Goal: Information Seeking & Learning: Learn about a topic

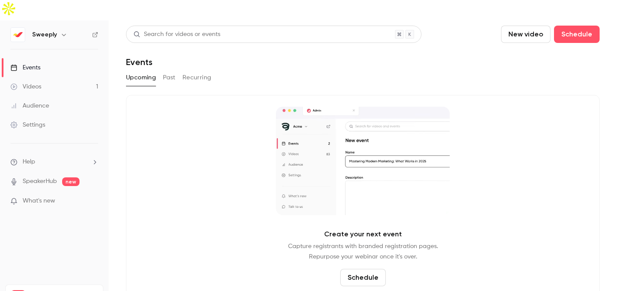
click at [43, 77] on link "Videos 1" at bounding box center [54, 86] width 109 height 19
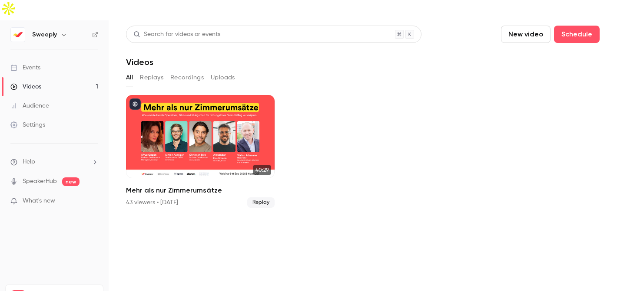
click at [190, 71] on button "Recordings" at bounding box center [186, 78] width 33 height 14
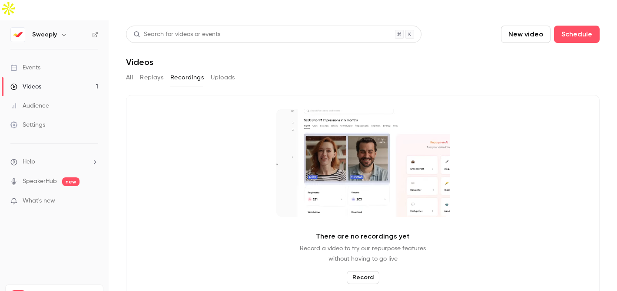
click at [227, 71] on button "Uploads" at bounding box center [223, 78] width 24 height 14
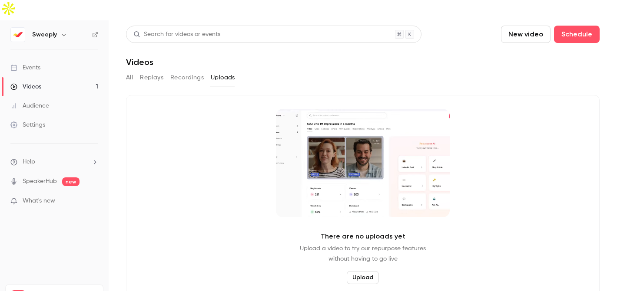
click at [152, 71] on button "Replays" at bounding box center [151, 78] width 23 height 14
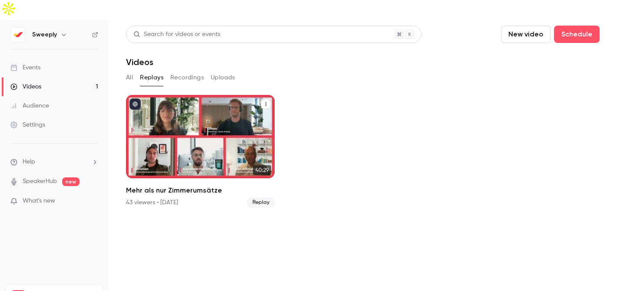
click at [265, 102] on icon "Mehr als nur Zimmerumsätze" at bounding box center [265, 104] width 5 height 5
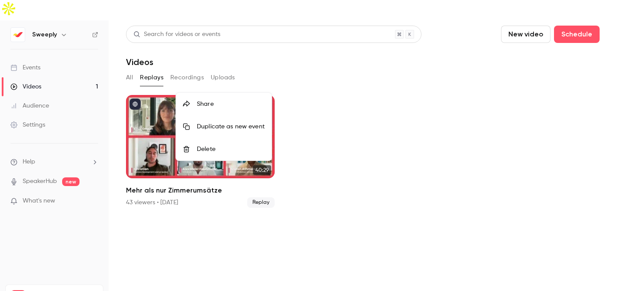
click at [360, 136] on div at bounding box center [308, 145] width 617 height 291
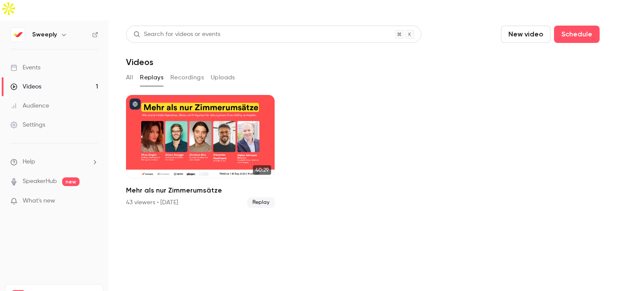
click at [39, 102] on div "Audience" at bounding box center [29, 106] width 39 height 9
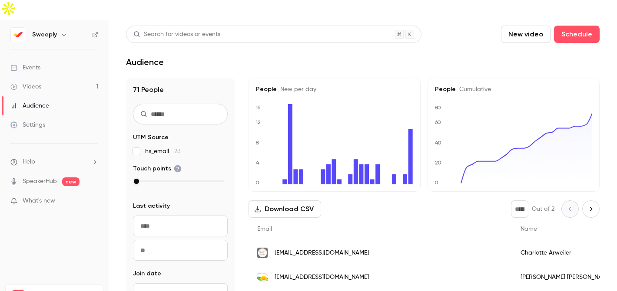
click at [41, 121] on div "Settings" at bounding box center [27, 125] width 35 height 9
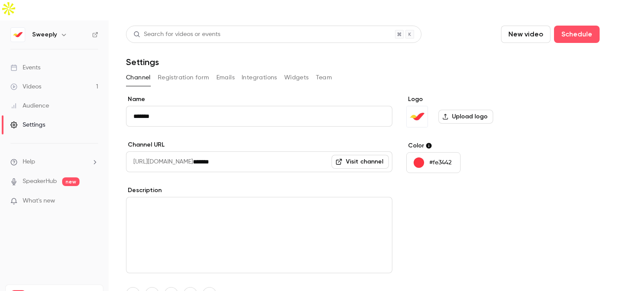
click at [50, 177] on link "SpeakerHub" at bounding box center [40, 181] width 34 height 9
click at [56, 197] on p "What's new" at bounding box center [47, 201] width 74 height 9
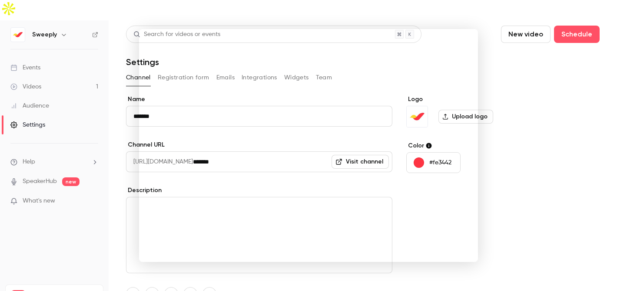
click at [544, 128] on div at bounding box center [308, 145] width 617 height 291
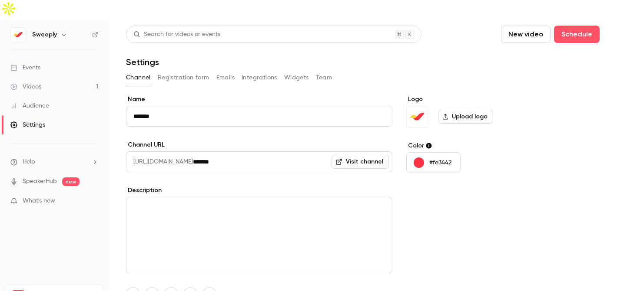
click at [66, 158] on li "Help" at bounding box center [54, 162] width 88 height 9
click at [615, 166] on div at bounding box center [308, 145] width 617 height 291
click at [34, 63] on div "Events" at bounding box center [25, 67] width 30 height 9
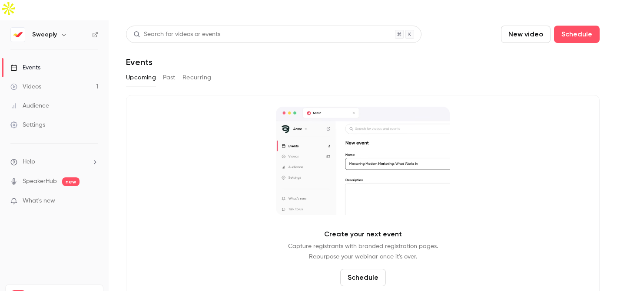
click at [38, 82] on div "Videos" at bounding box center [25, 86] width 31 height 9
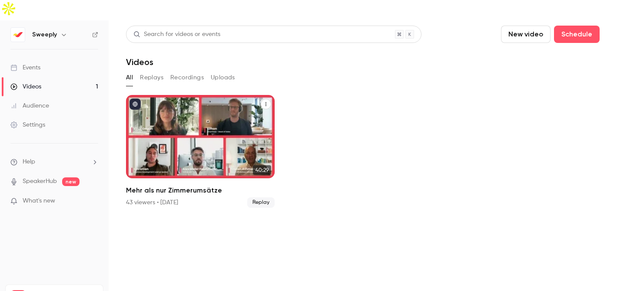
click at [264, 198] on span "Replay" at bounding box center [260, 203] width 27 height 10
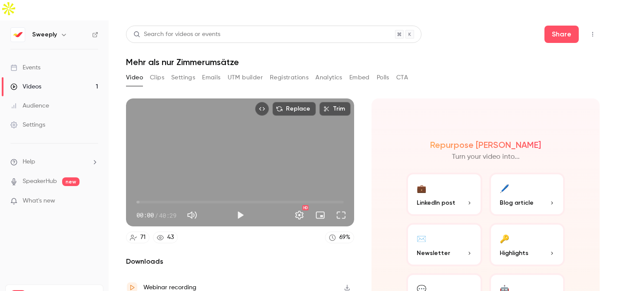
click at [161, 71] on button "Clips" at bounding box center [157, 78] width 14 height 14
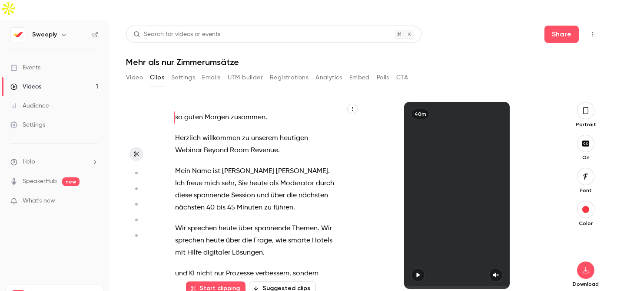
click at [135, 71] on button "Video" at bounding box center [134, 78] width 17 height 14
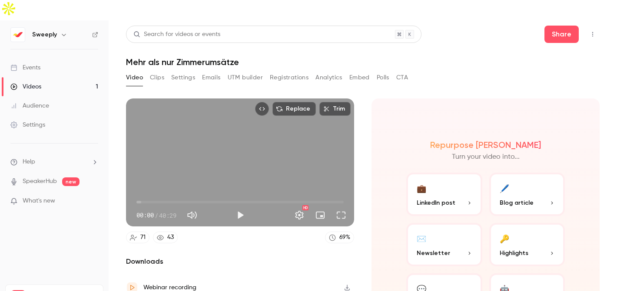
scroll to position [46, 0]
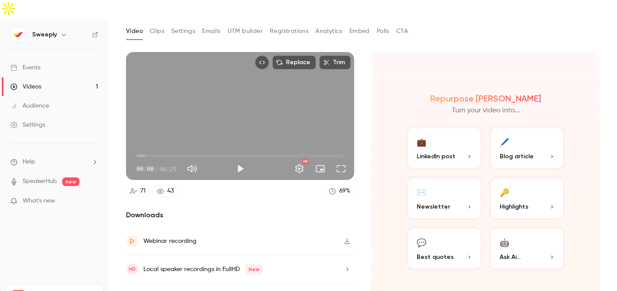
click at [450, 126] on button "💼 LinkedIn post" at bounding box center [444, 147] width 76 height 43
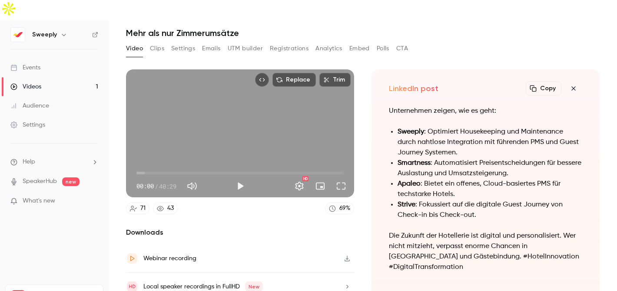
scroll to position [23, 0]
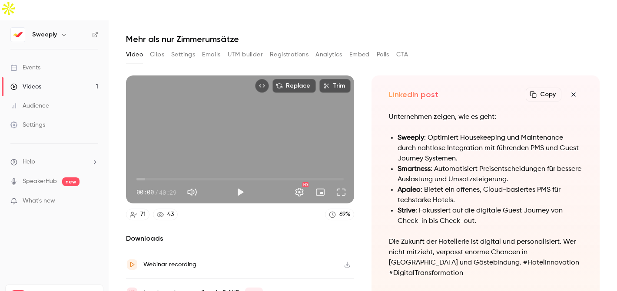
click at [159, 48] on button "Clips" at bounding box center [157, 55] width 14 height 14
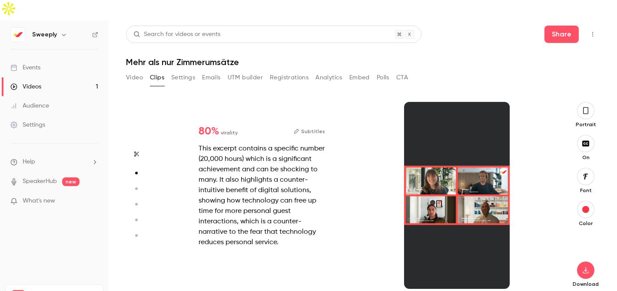
scroll to position [194, 0]
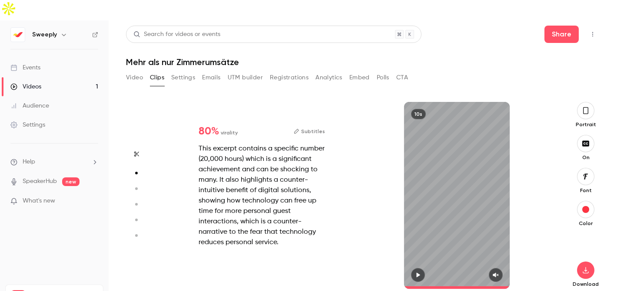
click at [313, 126] on button "Subtitles" at bounding box center [309, 131] width 31 height 10
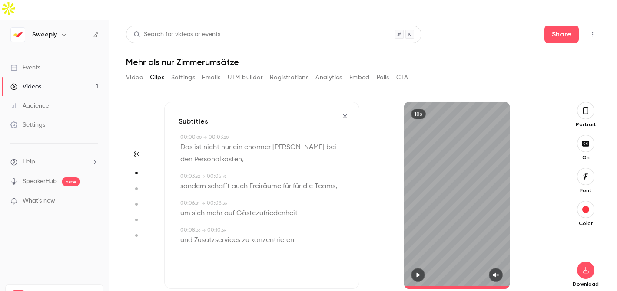
click at [418, 272] on icon "button" at bounding box center [417, 275] width 7 height 6
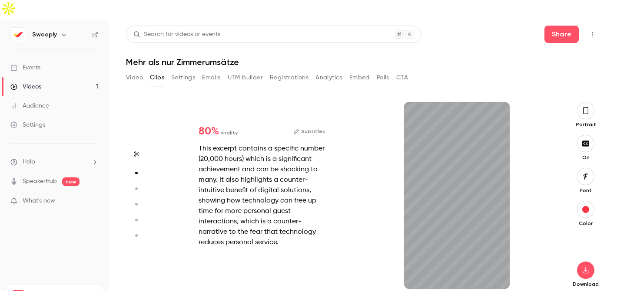
click at [287, 209] on div "This excerpt contains a specific number (20,000 hours) which is a significant a…" at bounding box center [261, 196] width 126 height 104
click at [484, 175] on div "10s" at bounding box center [456, 195] width 105 height 187
click at [461, 179] on div "10s" at bounding box center [456, 195] width 105 height 187
click at [317, 126] on button "Subtitles" at bounding box center [309, 131] width 31 height 10
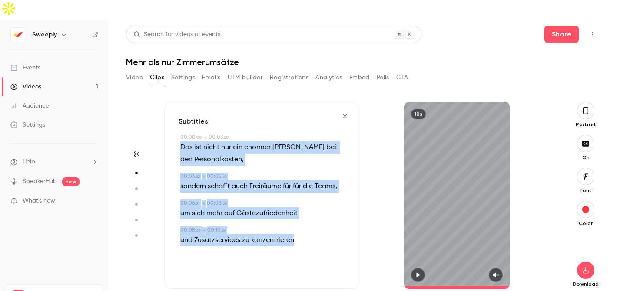
drag, startPoint x: 291, startPoint y: 219, endPoint x: 178, endPoint y: 125, distance: 147.4
click at [178, 125] on div "Subtitles 00:00 . 00 → 00:03 . 20 Das ist nicht nur ein enormer [PERSON_NAME] b…" at bounding box center [261, 195] width 195 height 187
copy div "Das ist nicht nur ein enormer [PERSON_NAME] bei den Personalkosten , 00:03 . 32…"
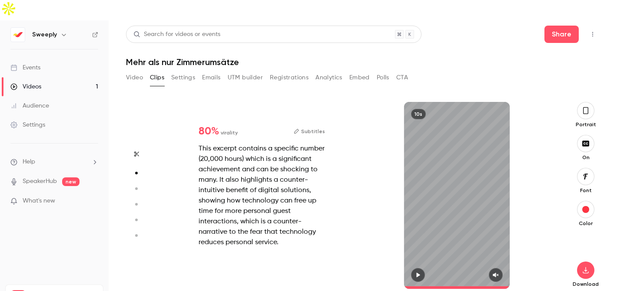
click at [212, 146] on div "This excerpt contains a specific number (20,000 hours) which is a significant a…" at bounding box center [261, 196] width 126 height 104
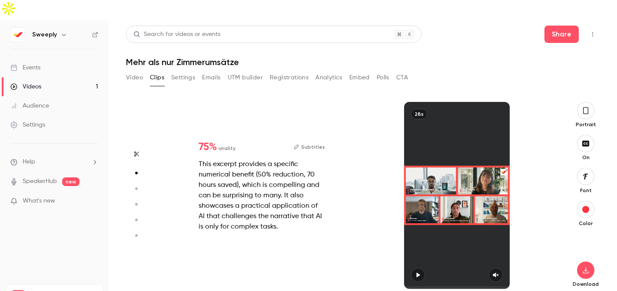
type input "*"
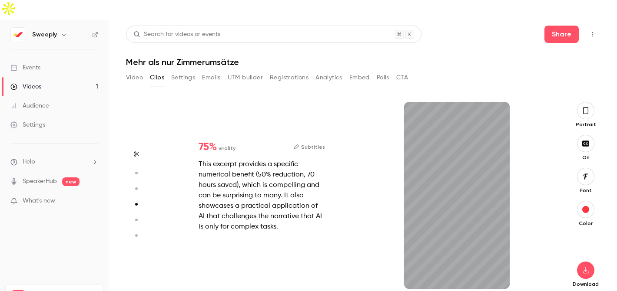
scroll to position [388, 0]
click at [317, 142] on button "Subtitles" at bounding box center [309, 147] width 31 height 10
click at [306, 142] on button "Subtitles" at bounding box center [309, 147] width 31 height 10
click at [313, 142] on button "Subtitles" at bounding box center [309, 147] width 31 height 10
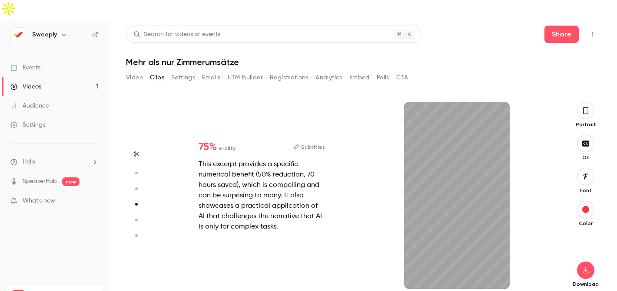
click at [314, 142] on button "Subtitles" at bounding box center [309, 147] width 31 height 10
click at [344, 172] on div "75 % virality Subtitles This excerpt provides a specific numerical benefit (50%…" at bounding box center [359, 195] width 390 height 187
drag, startPoint x: 224, startPoint y: 138, endPoint x: 272, endPoint y: 128, distance: 48.8
click at [224, 138] on div "75 % virality Subtitles This excerpt provides a specific numerical benefit (50%…" at bounding box center [262, 187] width 154 height 118
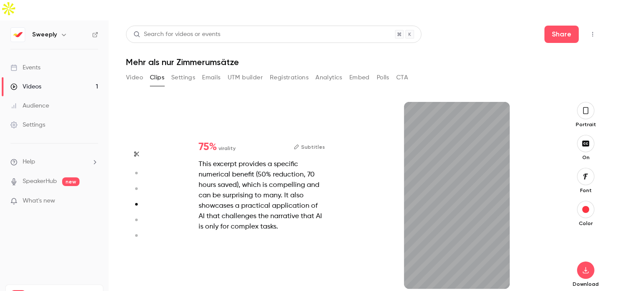
click at [316, 142] on button "Subtitles" at bounding box center [309, 147] width 31 height 10
click at [317, 142] on button "Subtitles" at bounding box center [309, 147] width 31 height 10
drag, startPoint x: 217, startPoint y: 128, endPoint x: 252, endPoint y: 128, distance: 35.6
click at [216, 142] on div "75 % virality" at bounding box center [216, 147] width 37 height 10
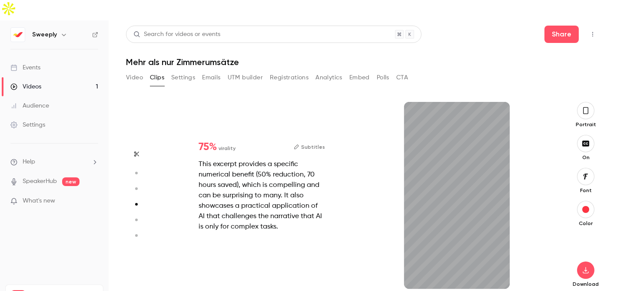
click at [309, 142] on button "Subtitles" at bounding box center [309, 147] width 31 height 10
click at [311, 142] on button "Subtitles" at bounding box center [309, 147] width 31 height 10
click at [312, 142] on button "Subtitles" at bounding box center [309, 147] width 31 height 10
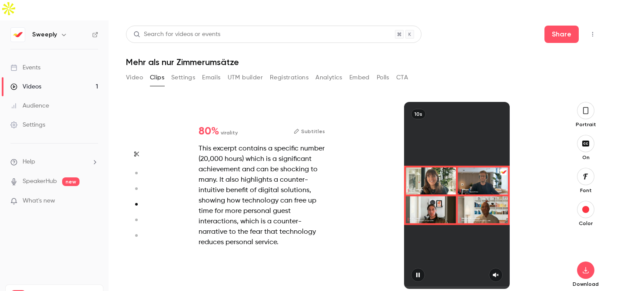
type input "*"
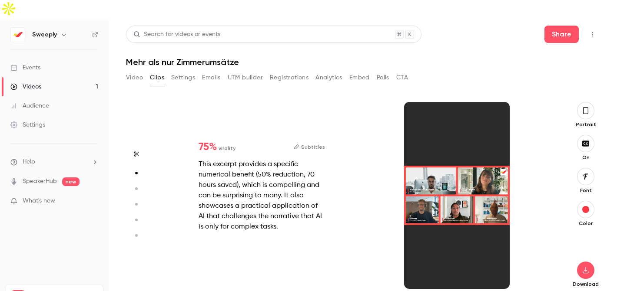
type input "*"
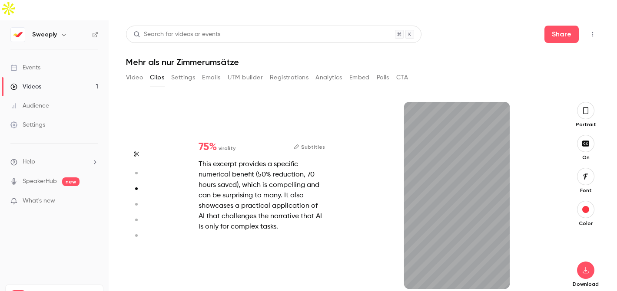
click at [320, 142] on button "Subtitles" at bounding box center [309, 147] width 31 height 10
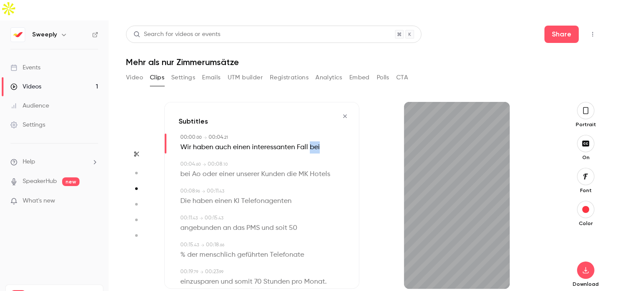
click at [320, 142] on div "Wir haben auch einen interessanten Fall bei" at bounding box center [262, 148] width 165 height 12
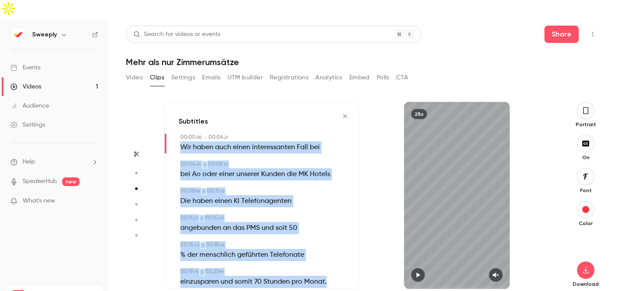
drag, startPoint x: 334, startPoint y: 263, endPoint x: 214, endPoint y: 125, distance: 182.9
click at [179, 122] on div "Subtitles 00:00 . 00 → 00:04 . 21 Wir haben auch einen interessanten Fall bei 0…" at bounding box center [261, 195] width 195 height 187
copy div "Wir haben auch einen interessanten Fall bei 00:04 . 60 → 00:08 . 10 bei Ao oder…"
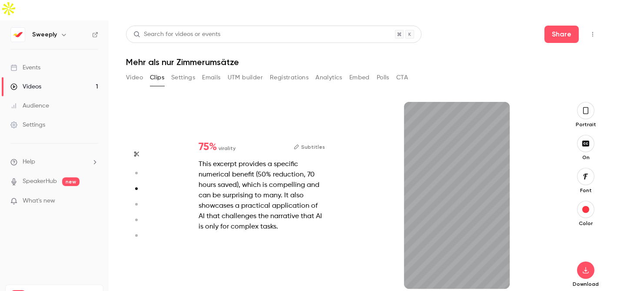
scroll to position [476, 0]
type input "*"
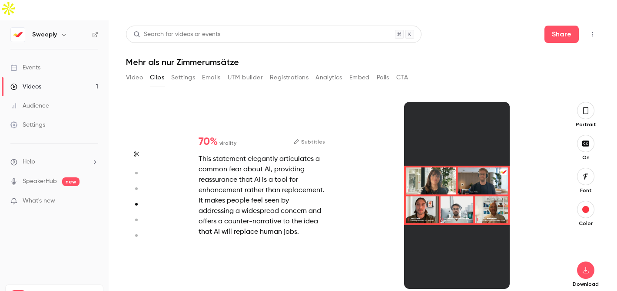
scroll to position [582, 0]
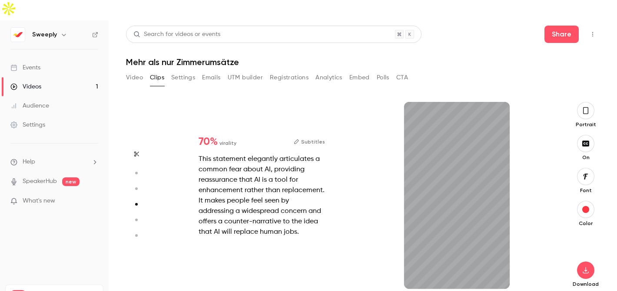
click at [315, 137] on button "Subtitles" at bounding box center [309, 142] width 31 height 10
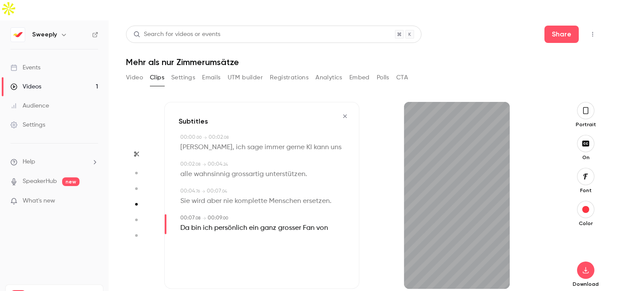
drag, startPoint x: 346, startPoint y: 96, endPoint x: 336, endPoint y: 97, distance: 9.6
click at [346, 113] on icon "button" at bounding box center [344, 116] width 7 height 6
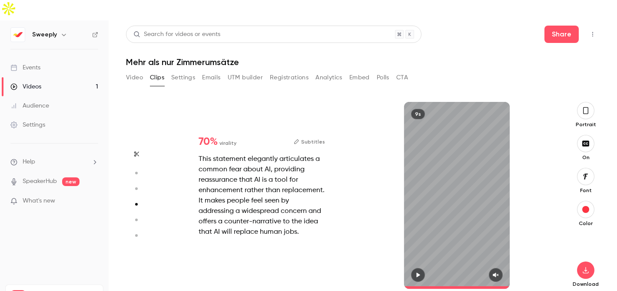
click at [313, 137] on button "Subtitles" at bounding box center [309, 142] width 31 height 10
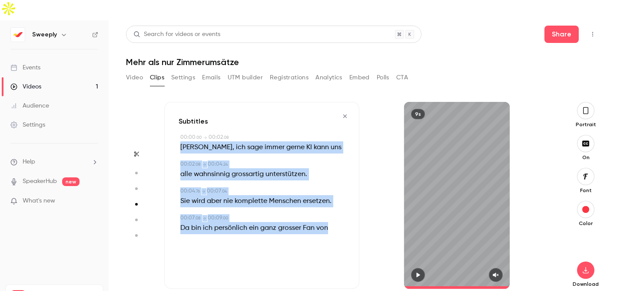
drag, startPoint x: 337, startPoint y: 211, endPoint x: 179, endPoint y: 125, distance: 179.5
click at [179, 125] on div "Subtitles 00:00 . 00 → 00:02 . 08 Ja , ich sage immer gerne KI kann uns 00:02 .…" at bounding box center [261, 195] width 195 height 187
copy div "Ja , ich sage immer gerne KI kann uns 00:02 . 08 → 00:04 . 24 alle wahnsinnig g…"
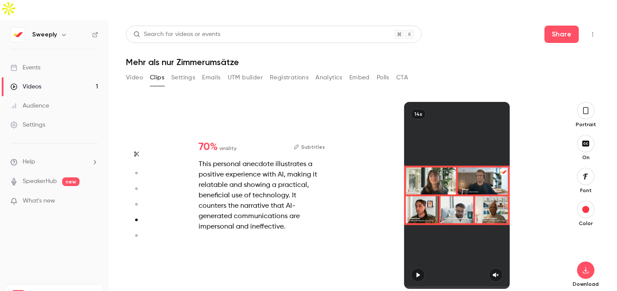
type input "*"
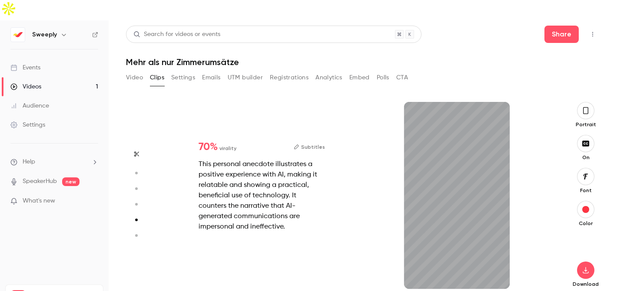
scroll to position [776, 0]
click at [311, 142] on button "Subtitles" at bounding box center [309, 147] width 31 height 10
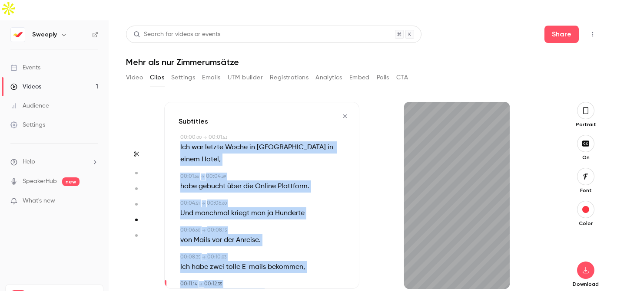
drag, startPoint x: 285, startPoint y: 265, endPoint x: 178, endPoint y: 127, distance: 174.3
click at [178, 127] on div "Subtitles 00:00 . 00 → 00:01 . 53 Ich war letzte Woche in [GEOGRAPHIC_DATA] in …" at bounding box center [261, 195] width 195 height 187
copy div "Ich war letzte Woche in [GEOGRAPHIC_DATA] in einem Hotel , 00:01 . 66 → 00:04 .…"
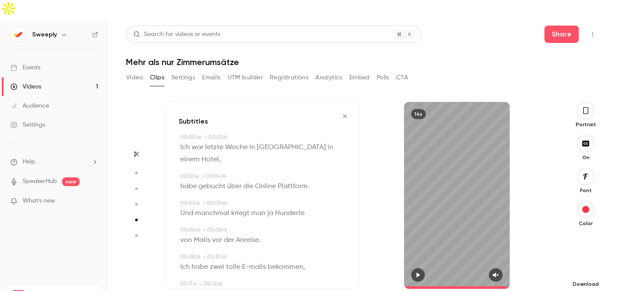
click at [585, 267] on icon "button" at bounding box center [585, 270] width 6 height 7
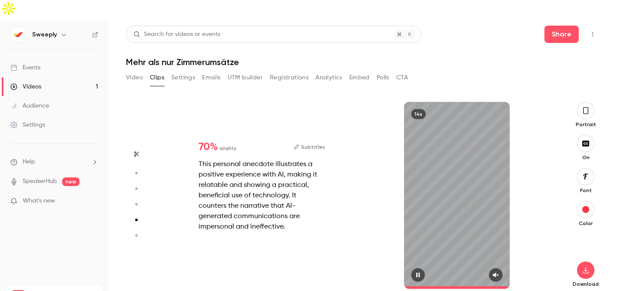
scroll to position [871, 0]
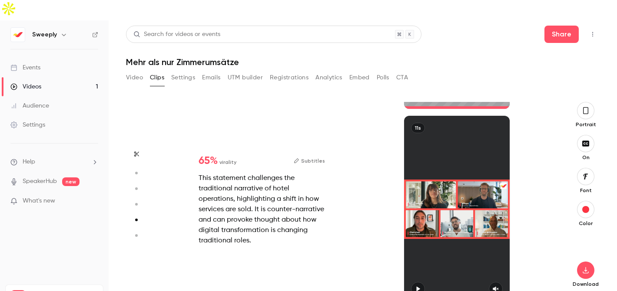
type input "*"
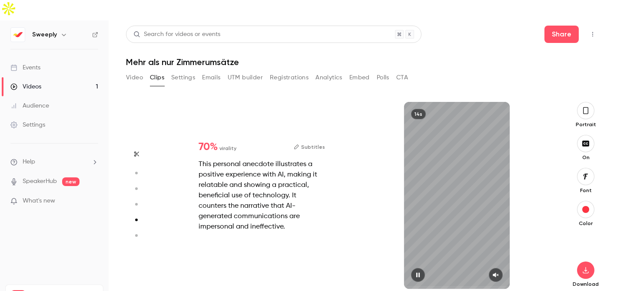
type input "*"
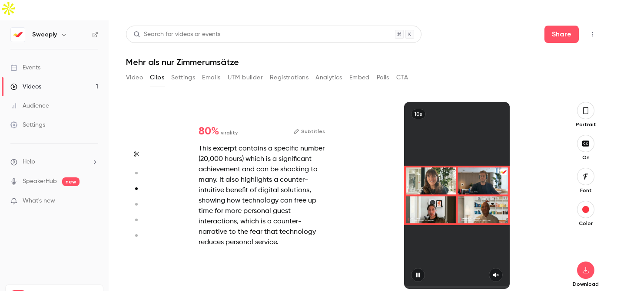
type input "*"
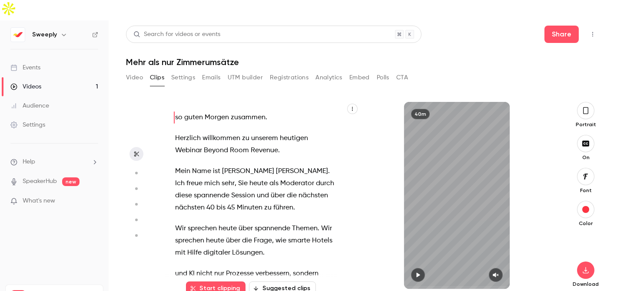
scroll to position [0, 0]
click at [133, 71] on button "Video" at bounding box center [134, 78] width 17 height 14
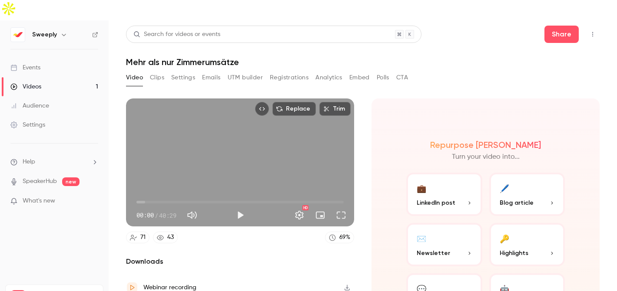
scroll to position [46, 0]
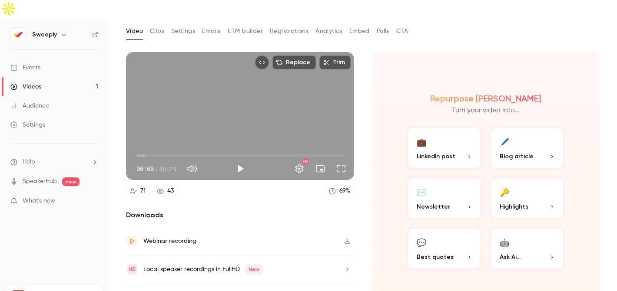
click at [444, 244] on button "💬 Best quotes" at bounding box center [444, 248] width 76 height 43
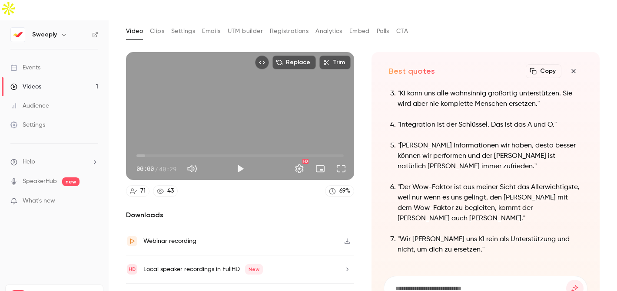
click at [544, 64] on button "Copy" at bounding box center [543, 71] width 36 height 14
click at [188, 264] on div "Local speaker recordings in FullHD New" at bounding box center [202, 269] width 119 height 10
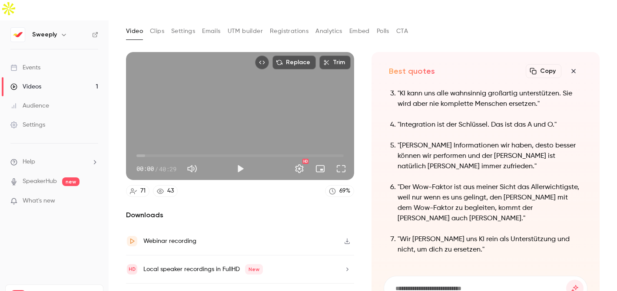
click at [203, 264] on div "Local speaker recordings in FullHD New" at bounding box center [202, 269] width 119 height 10
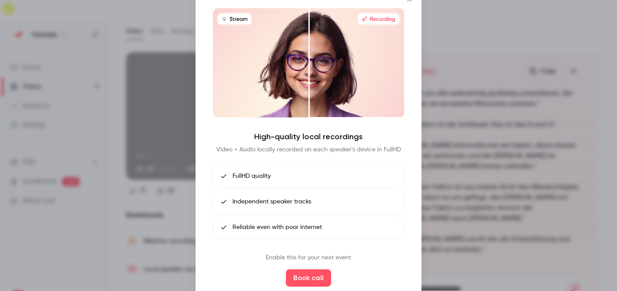
drag, startPoint x: 256, startPoint y: 228, endPoint x: 249, endPoint y: 220, distance: 10.8
click at [256, 228] on span "Reliable even with poor internet" at bounding box center [276, 227] width 89 height 9
click at [291, 158] on div "High-quality local recordings Video + Audio locally recorded on each speaker's …" at bounding box center [308, 186] width 191 height 108
click at [158, 195] on div at bounding box center [308, 145] width 617 height 291
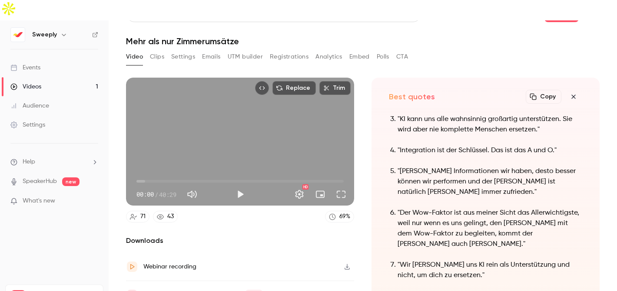
scroll to position [0, 0]
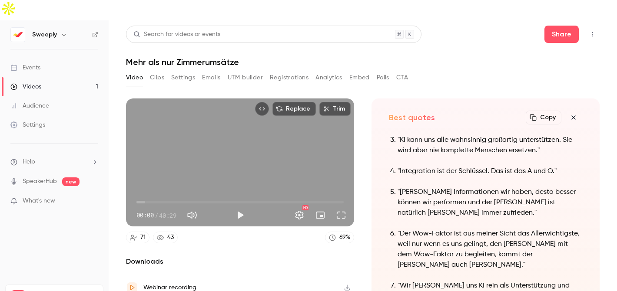
click at [573, 115] on icon "button" at bounding box center [573, 117] width 4 height 4
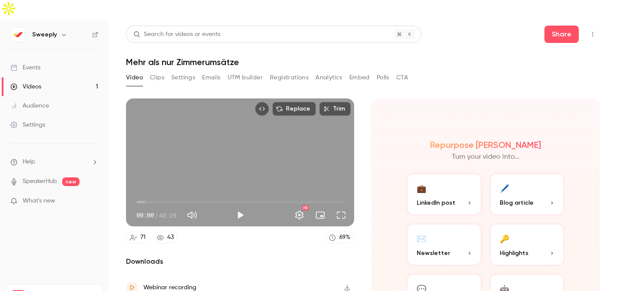
scroll to position [46, 0]
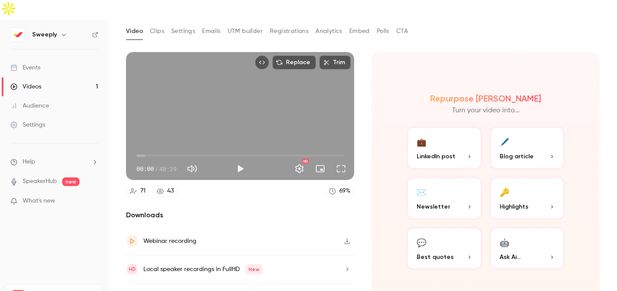
click at [526, 231] on button "🤖 Ask Ai..." at bounding box center [527, 248] width 76 height 43
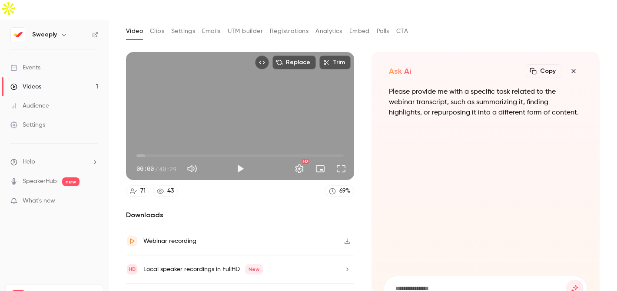
click at [432, 284] on input at bounding box center [480, 289] width 172 height 10
click at [480, 284] on input "**********" at bounding box center [480, 289] width 172 height 10
click at [427, 284] on input "**********" at bounding box center [480, 289] width 172 height 10
click at [561, 284] on input "**********" at bounding box center [480, 289] width 172 height 10
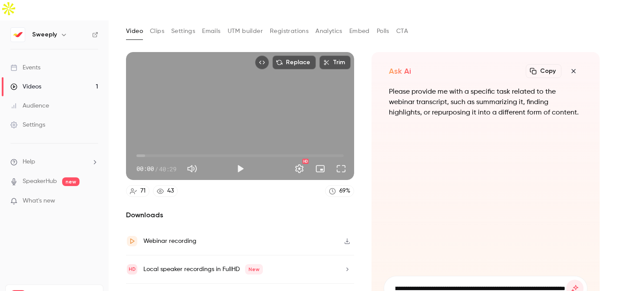
type input "**********"
click at [566, 280] on button "submit" at bounding box center [574, 288] width 17 height 17
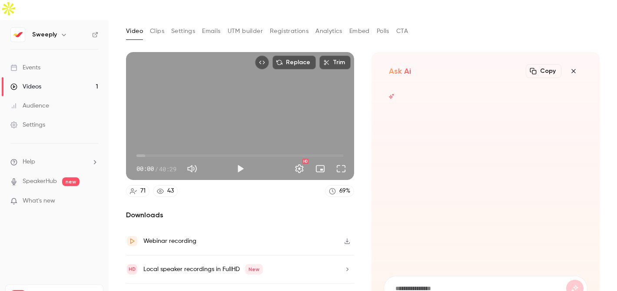
scroll to position [0, 0]
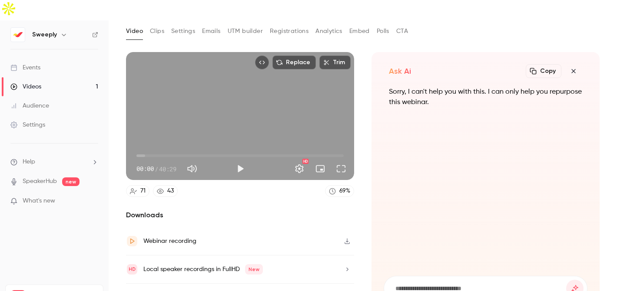
click at [551, 87] on p "Sorry, I can't help you with this. I can only help you repurpose this webinar." at bounding box center [485, 97] width 193 height 21
click at [444, 284] on input at bounding box center [480, 289] width 172 height 10
type input "**********"
click at [566, 280] on button "submit" at bounding box center [574, 288] width 17 height 17
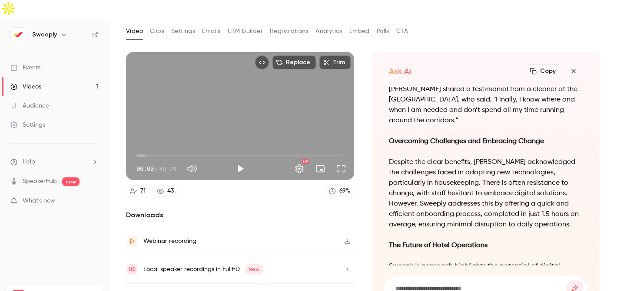
scroll to position [-78, 0]
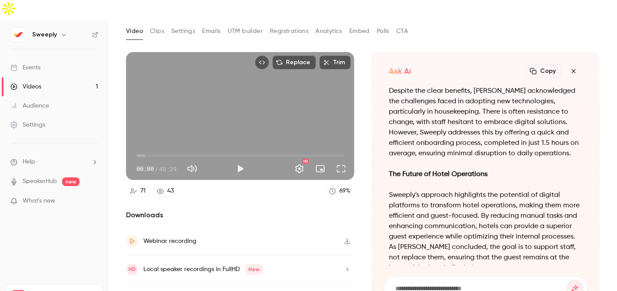
click at [493, 277] on form at bounding box center [485, 289] width 203 height 24
click at [508, 284] on input at bounding box center [480, 289] width 172 height 10
type input "**********"
click at [566, 280] on button "submit" at bounding box center [574, 288] width 17 height 17
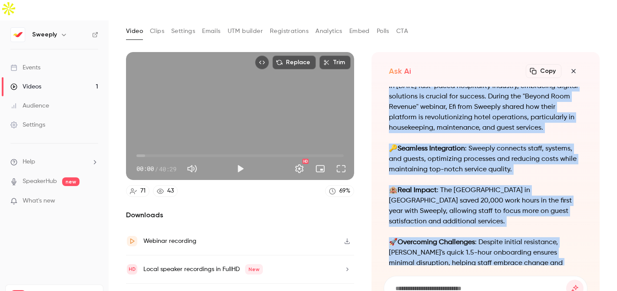
scroll to position [-144, 0]
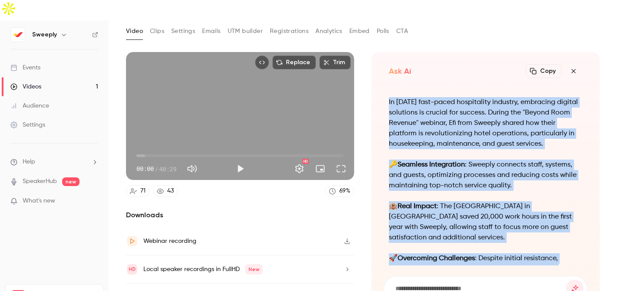
drag, startPoint x: 540, startPoint y: 214, endPoint x: 387, endPoint y: 73, distance: 207.7
click at [384, 87] on div "🌟 Transforming Hotel Operations with Sweeply 🌟 In [DATE] fast-paced hospitality…" at bounding box center [485, 176] width 204 height 179
copy div "🌟 Loremipsumdo Sitam Consectetu adip Elitsed 🌟 Do eiusm't inci-utlab etdolorema…"
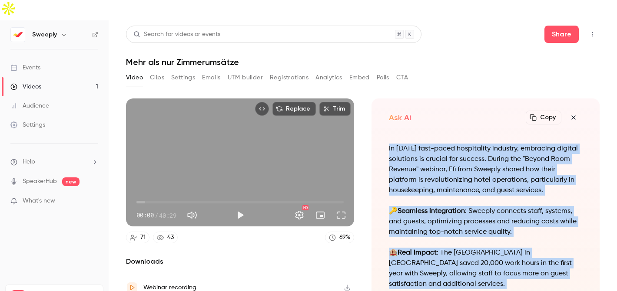
click at [157, 71] on button "Clips" at bounding box center [157, 78] width 14 height 14
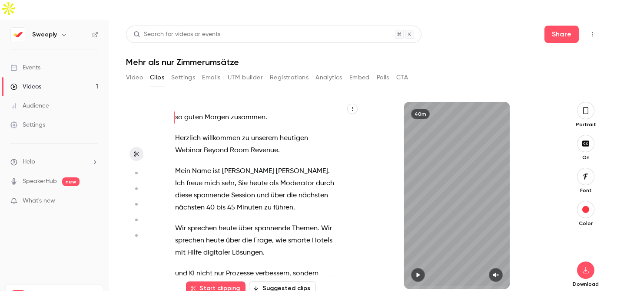
click at [352, 106] on icon "button" at bounding box center [352, 108] width 5 height 5
click at [283, 66] on div at bounding box center [308, 145] width 617 height 291
click at [190, 71] on button "Settings" at bounding box center [183, 78] width 24 height 14
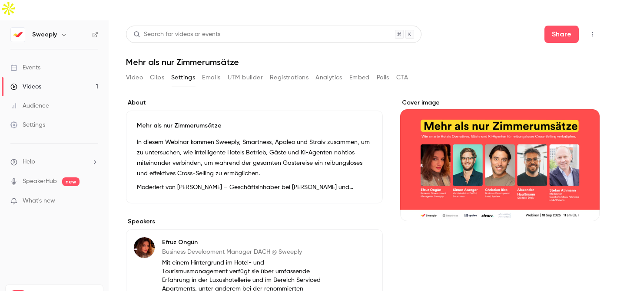
click at [158, 71] on button "Clips" at bounding box center [157, 78] width 14 height 14
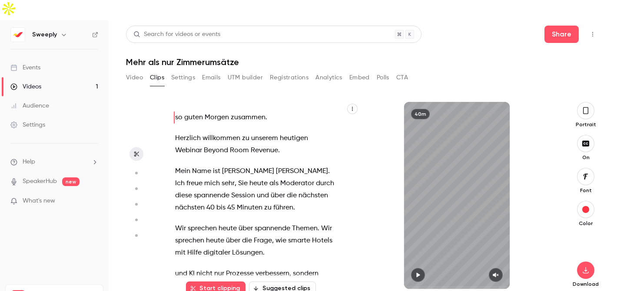
drag, startPoint x: 422, startPoint y: 93, endPoint x: 415, endPoint y: 94, distance: 7.0
click at [422, 109] on div "40m" at bounding box center [420, 114] width 19 height 10
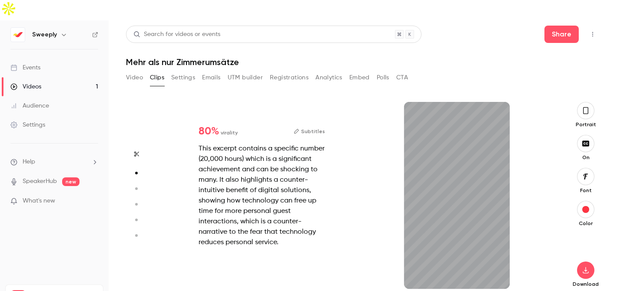
scroll to position [194, 0]
click at [289, 224] on div "This excerpt contains a specific number (20,000 hours) which is a significant a…" at bounding box center [261, 196] width 126 height 104
click at [315, 126] on button "Subtitles" at bounding box center [309, 131] width 31 height 10
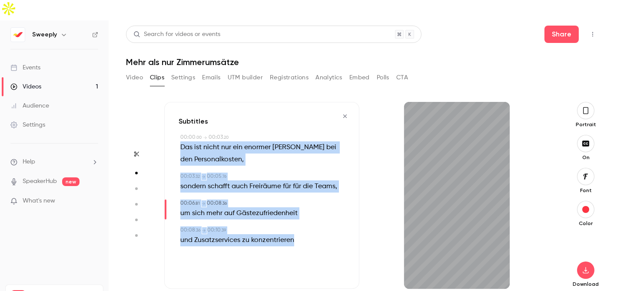
drag, startPoint x: 311, startPoint y: 223, endPoint x: 178, endPoint y: 122, distance: 167.3
click at [178, 122] on div "Subtitles 00:00 . 00 → 00:03 . 20 Das ist nicht nur ein enormer [PERSON_NAME] b…" at bounding box center [261, 195] width 195 height 187
copy div "Das ist nicht nur ein enormer [PERSON_NAME] bei den Personalkosten , 00:03 . 32…"
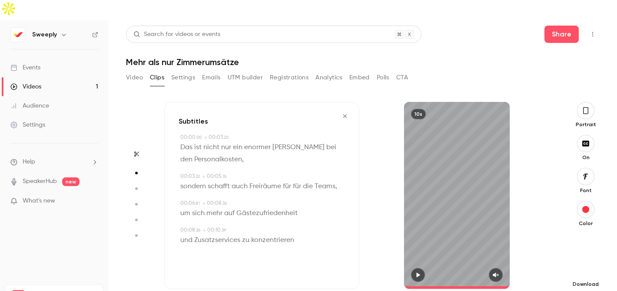
click at [586, 262] on button "button" at bounding box center [585, 270] width 17 height 17
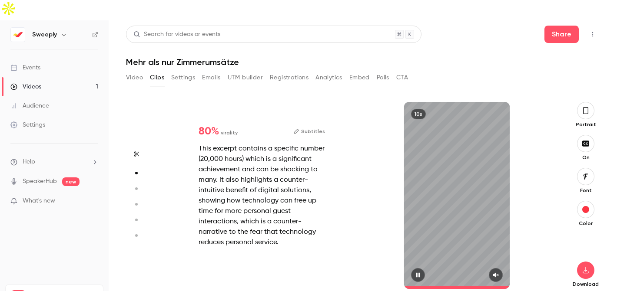
type input "*"
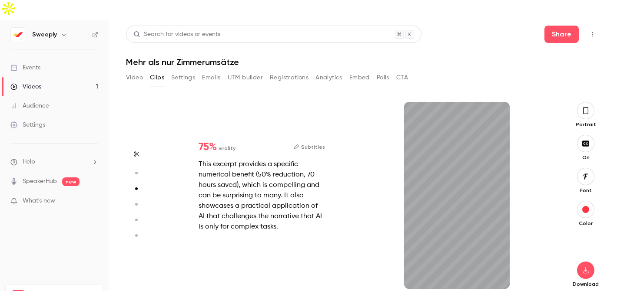
type input "*"
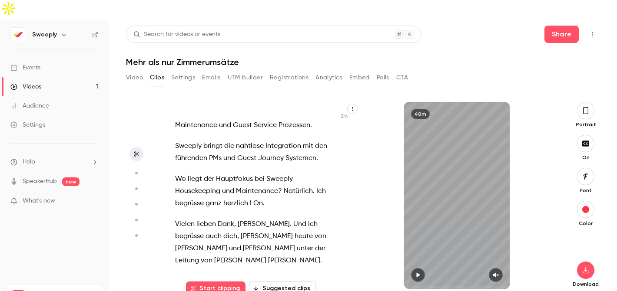
scroll to position [0, 0]
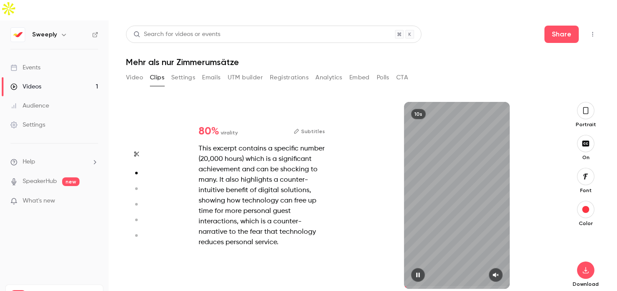
type input "*"
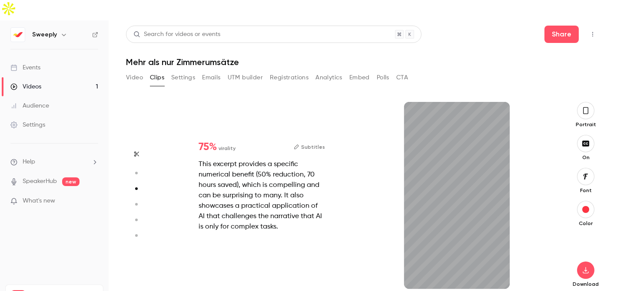
scroll to position [388, 0]
click at [323, 142] on button "Subtitles" at bounding box center [309, 147] width 31 height 10
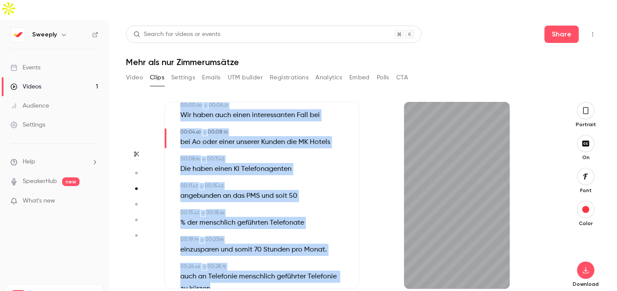
scroll to position [0, 0]
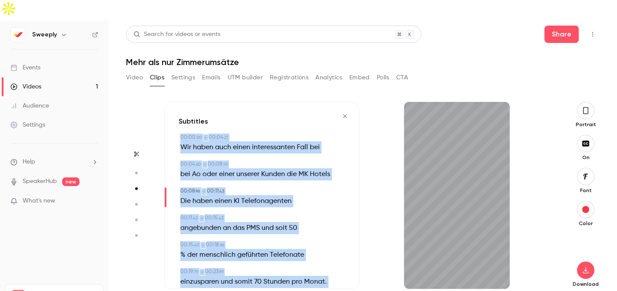
drag, startPoint x: 211, startPoint y: 239, endPoint x: 174, endPoint y: 120, distance: 124.6
click at [175, 120] on div "Subtitles 00:00 . 00 → 00:04 . 21 Wir haben auch einen interessanten Fall bei 0…" at bounding box center [261, 195] width 195 height 187
copy div "00:00 . 00 → 00:04 . 21 Wir haben auch einen interessanten Fall bei 00:04 . 60 …"
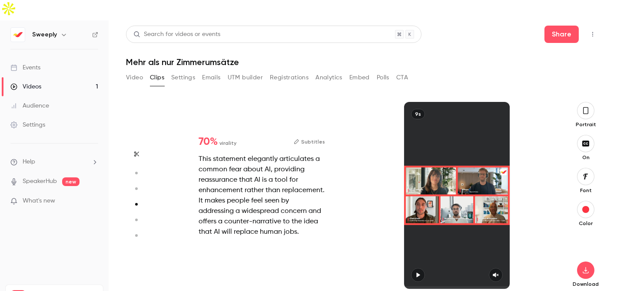
type input "*"
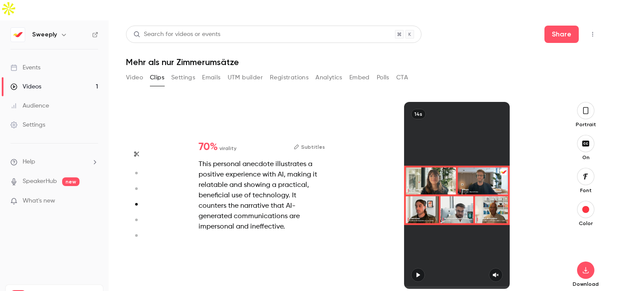
type input "*"
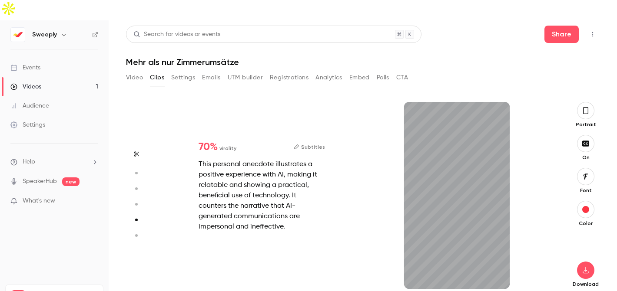
type input "*"
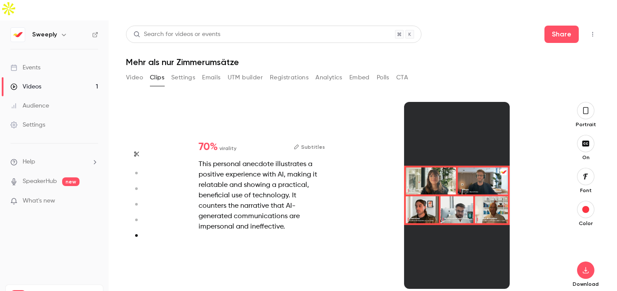
type input "*"
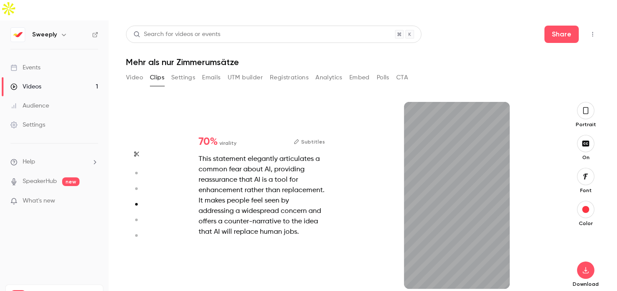
scroll to position [582, 0]
click at [320, 137] on button "Subtitles" at bounding box center [309, 142] width 31 height 10
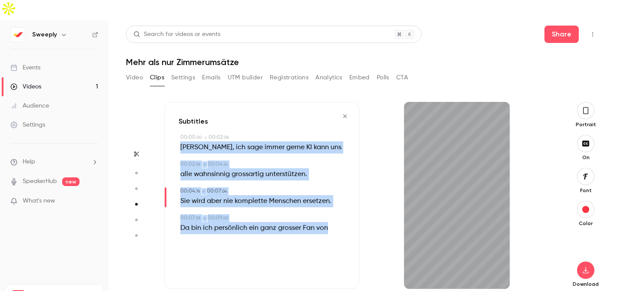
drag, startPoint x: 334, startPoint y: 210, endPoint x: 181, endPoint y: 128, distance: 173.9
click at [181, 128] on div "Subtitles 00:00 . 00 → 00:02 . 08 Ja , ich sage immer gerne KI kann uns 00:02 .…" at bounding box center [261, 195] width 195 height 187
copy div "Ja , ich sage immer gerne KI kann uns 00:02 . 08 → 00:04 . 24 alle wahnsinnig g…"
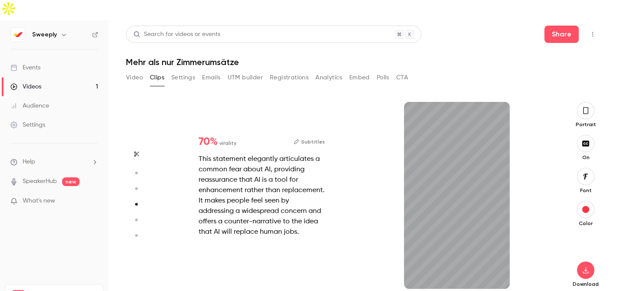
type input "*"
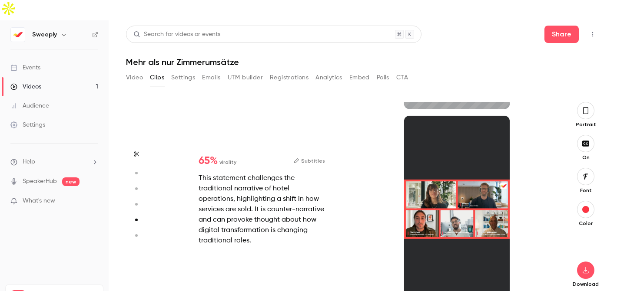
type input "*"
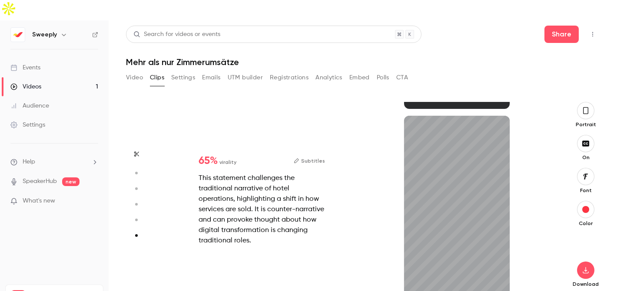
scroll to position [957, 0]
type input "****"
